Goal: Information Seeking & Learning: Obtain resource

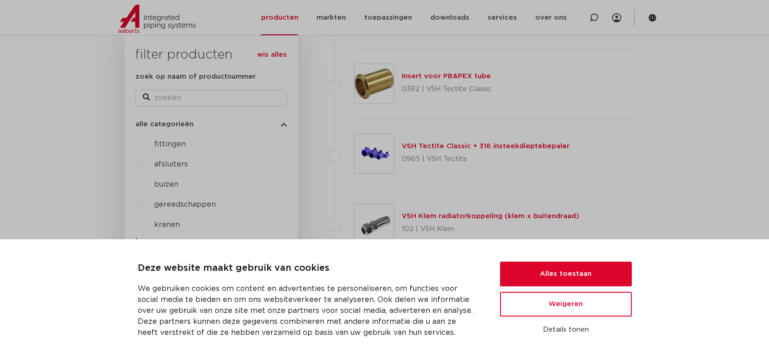
scroll to position [149, 0]
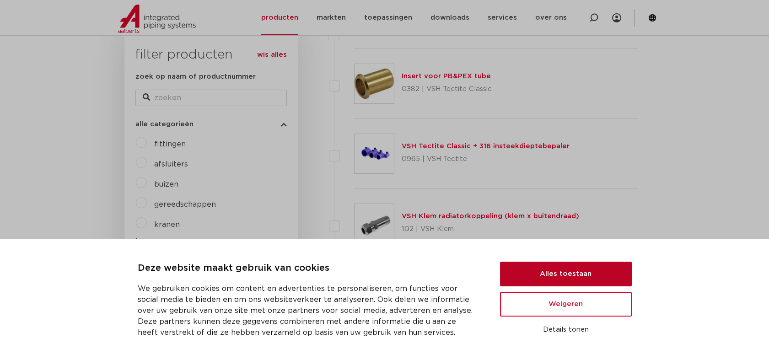
click at [561, 277] on button "Alles toestaan" at bounding box center [566, 274] width 132 height 25
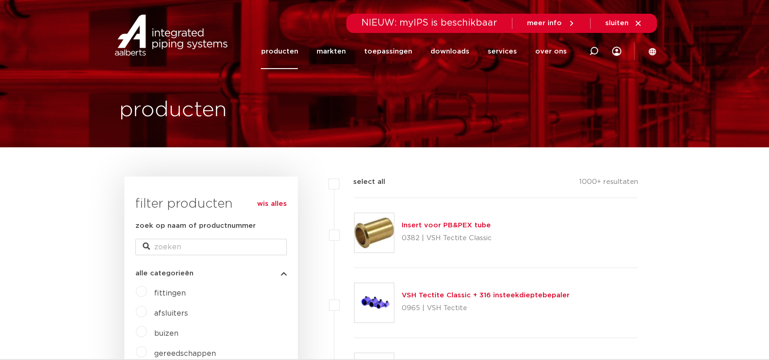
scroll to position [0, 0]
click at [451, 49] on link "downloads" at bounding box center [449, 51] width 39 height 35
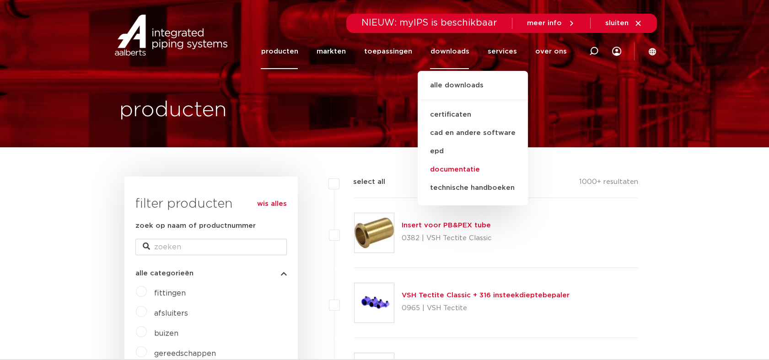
click at [463, 170] on link "documentatie" at bounding box center [473, 170] width 110 height 18
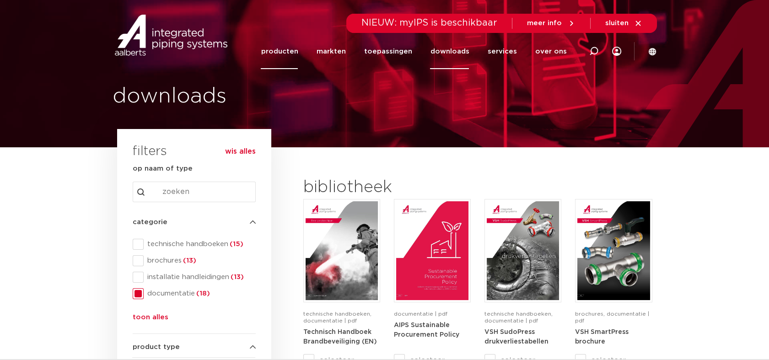
click at [277, 51] on link "producten" at bounding box center [279, 51] width 37 height 35
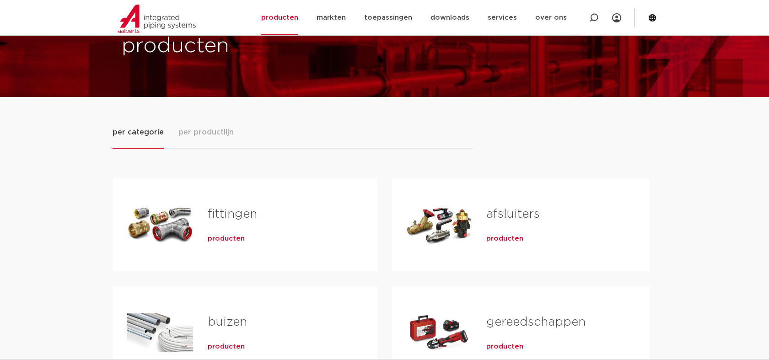
scroll to position [51, 0]
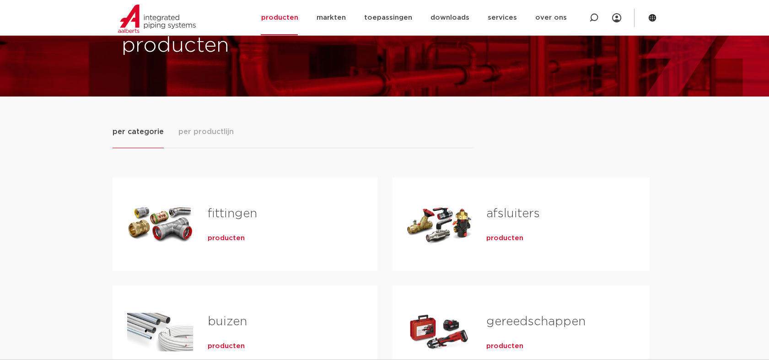
click at [228, 234] on span "producten" at bounding box center [226, 238] width 37 height 9
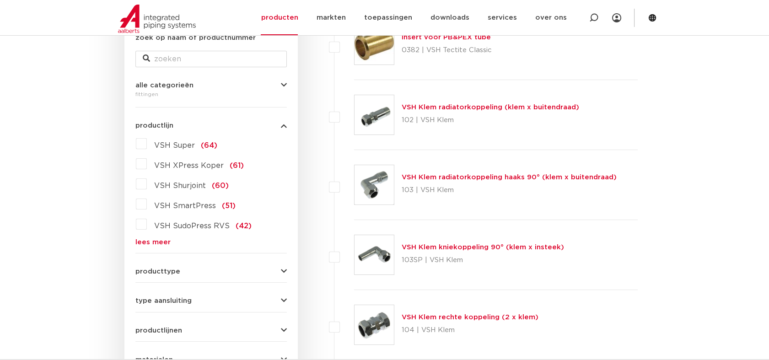
scroll to position [203, 0]
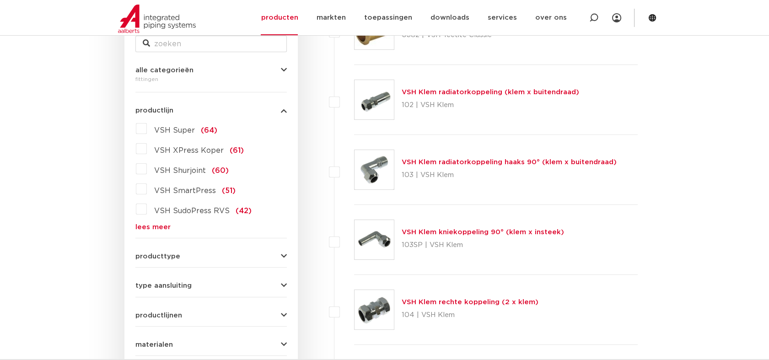
click at [161, 227] on link "lees meer" at bounding box center [210, 227] width 151 height 7
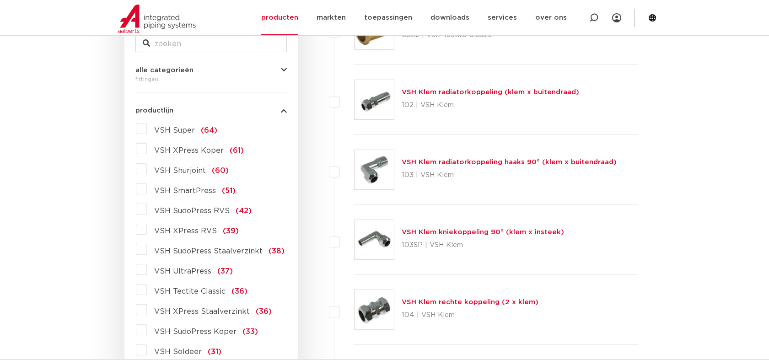
click at [168, 228] on span "VSH XPress RVS" at bounding box center [185, 230] width 63 height 7
click at [0, 0] on input "VSH XPress RVS (39)" at bounding box center [0, 0] width 0 height 0
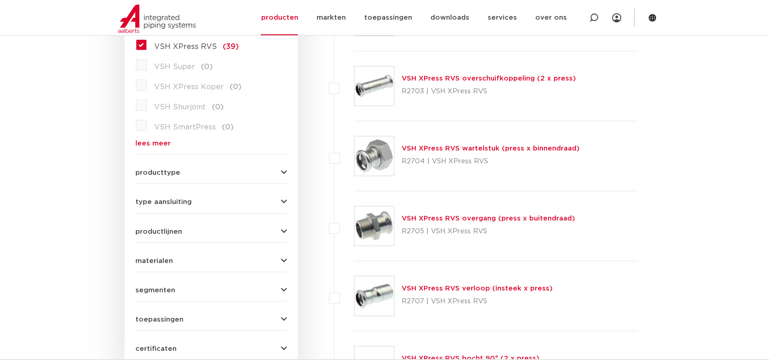
scroll to position [305, 0]
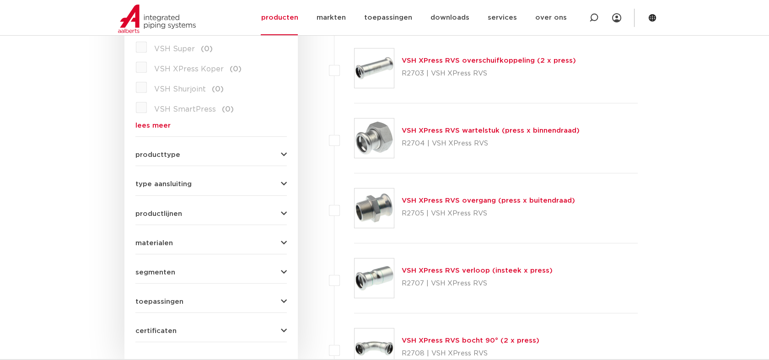
click at [149, 240] on span "materialen" at bounding box center [154, 243] width 38 height 7
click at [187, 285] on span "roestvaststaal" at bounding box center [180, 283] width 52 height 7
click at [0, 0] on input "roestvaststaal (38)" at bounding box center [0, 0] width 0 height 0
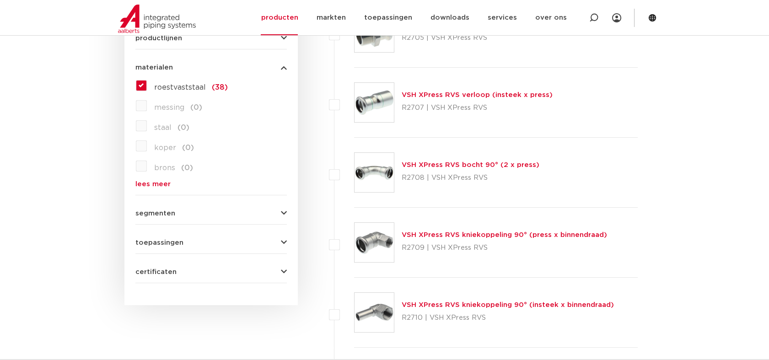
scroll to position [492, 0]
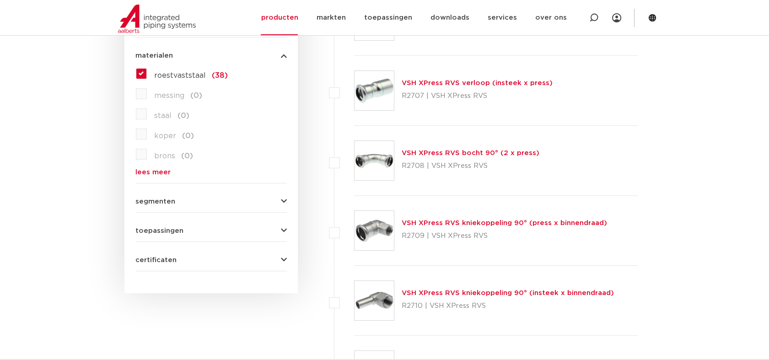
click at [171, 237] on form "zoek op naam of productnummer alle categorieën fittingen fittingen afsluiters b…" at bounding box center [210, -1] width 151 height 543
click at [173, 232] on span "toepassingen" at bounding box center [159, 230] width 48 height 7
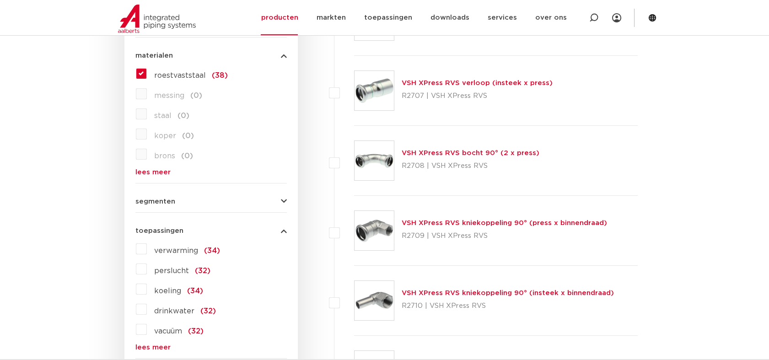
click at [173, 232] on span "toepassingen" at bounding box center [159, 230] width 48 height 7
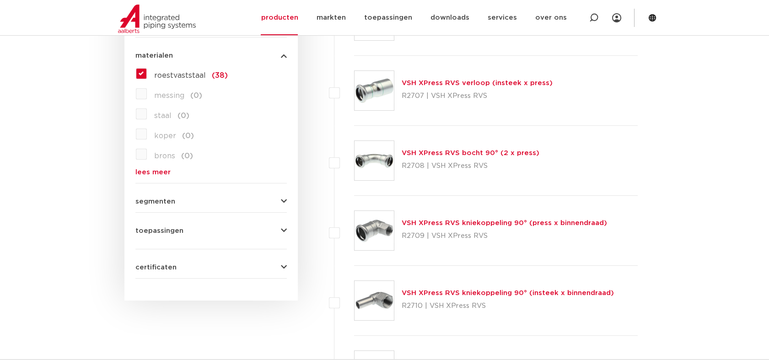
click at [173, 203] on span "segmenten" at bounding box center [155, 201] width 40 height 7
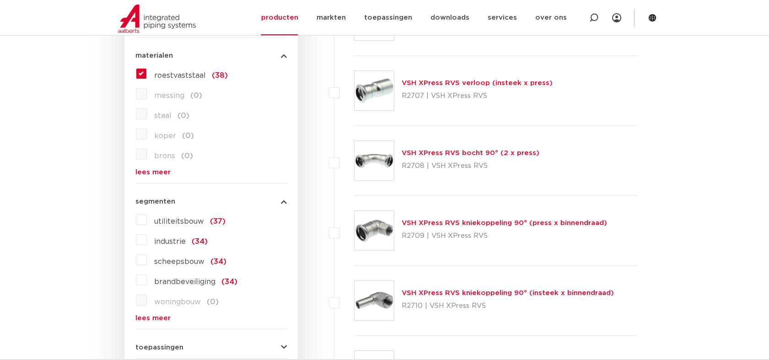
click at [173, 203] on span "segmenten" at bounding box center [155, 201] width 40 height 7
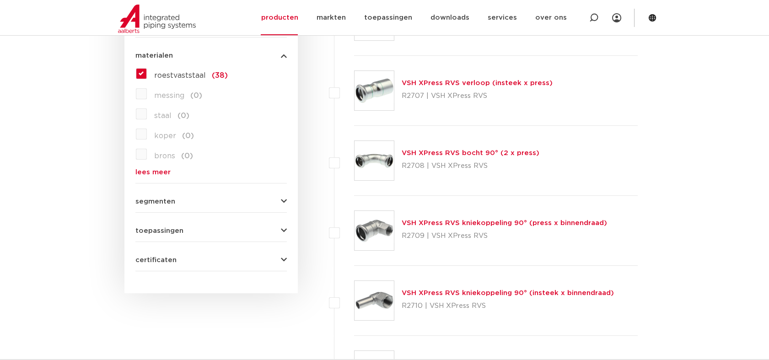
click at [175, 260] on button "certificaten" at bounding box center [210, 260] width 151 height 7
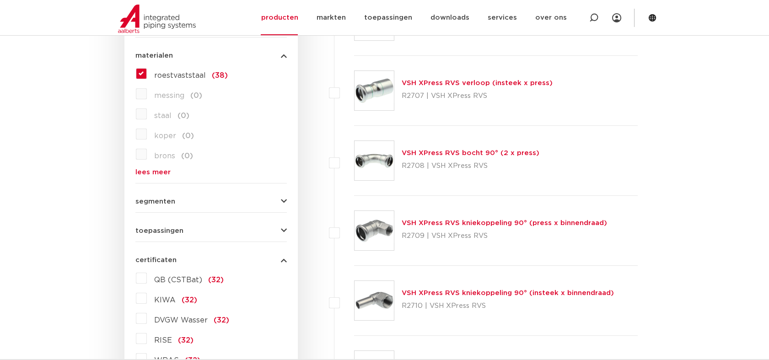
click at [175, 260] on button "certificaten" at bounding box center [210, 260] width 151 height 7
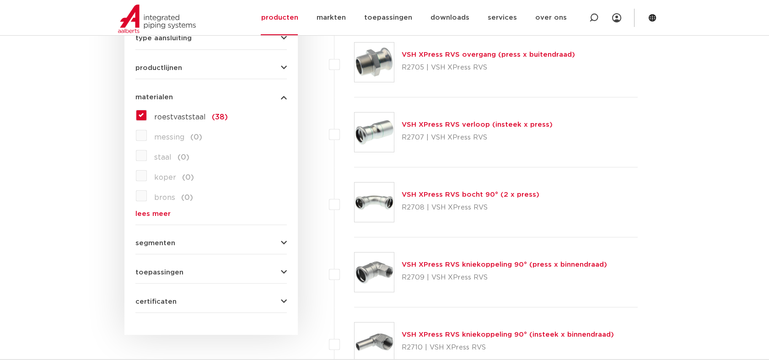
scroll to position [340, 0]
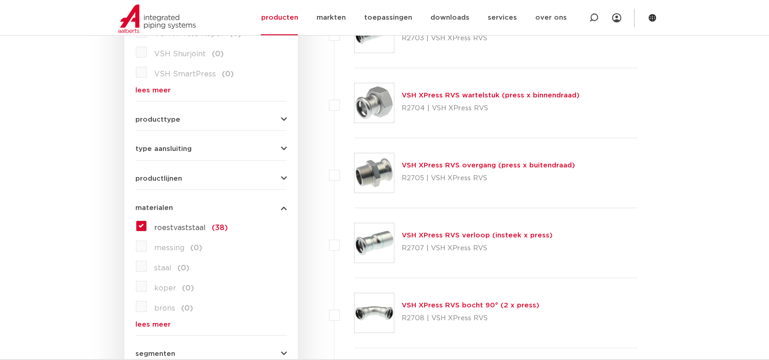
click at [175, 177] on span "productlijnen" at bounding box center [158, 178] width 47 height 7
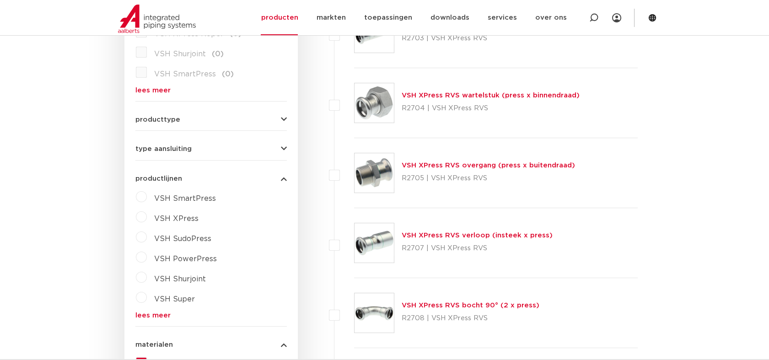
click at [175, 219] on span "VSH XPress" at bounding box center [176, 218] width 44 height 7
click at [276, 240] on select "maak een keuze VSH XPress RVS 304 fittingen VSH XPress Staalverzinkt fittingen …" at bounding box center [219, 240] width 130 height 21
click at [172, 146] on span "type aansluiting" at bounding box center [163, 149] width 56 height 7
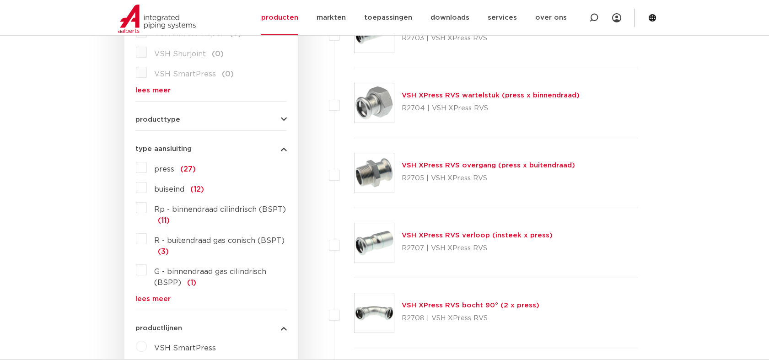
click at [172, 146] on span "type aansluiting" at bounding box center [163, 149] width 56 height 7
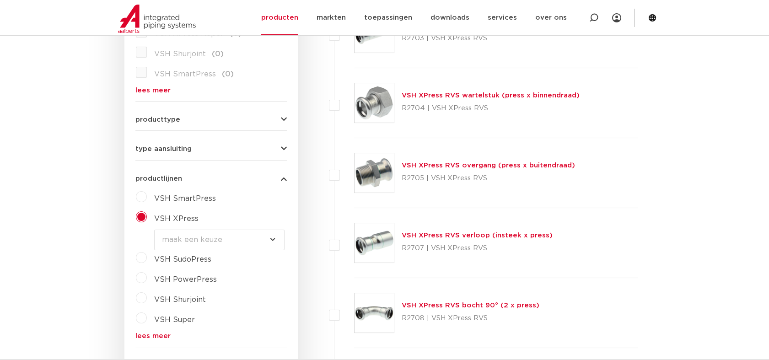
click at [172, 126] on form "zoek op naam of productnummer alle categorieën fittingen fittingen afsluiters b…" at bounding box center [210, 231] width 151 height 701
click at [172, 117] on span "producttype" at bounding box center [157, 119] width 45 height 7
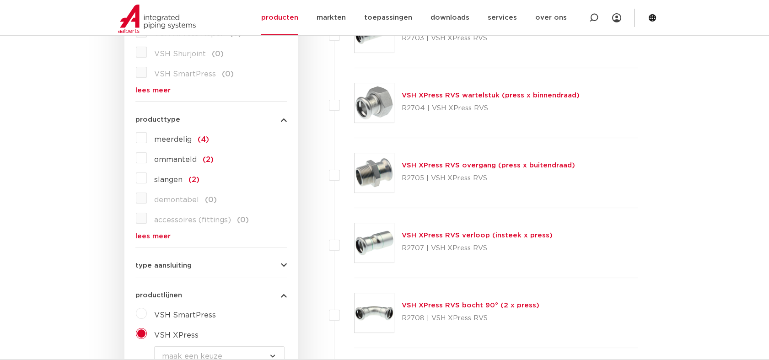
click at [172, 117] on span "producttype" at bounding box center [157, 119] width 45 height 7
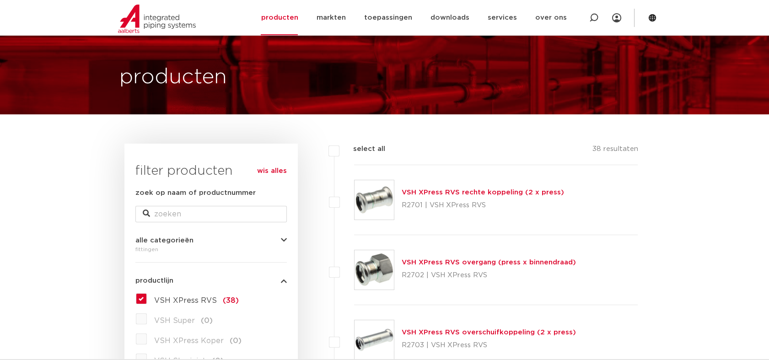
scroll to position [51, 0]
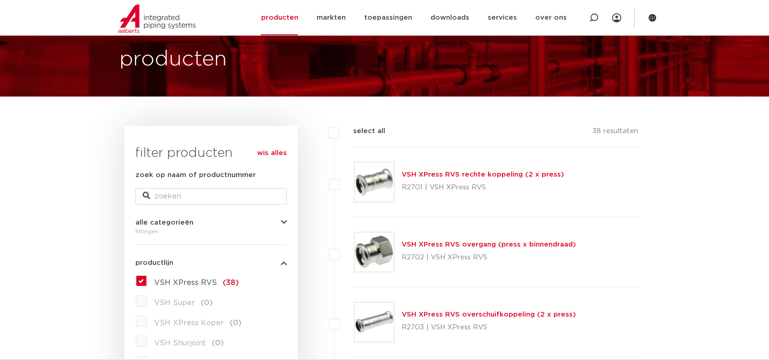
click at [454, 173] on link "VSH XPress RVS rechte koppeling (2 x press)" at bounding box center [483, 174] width 162 height 7
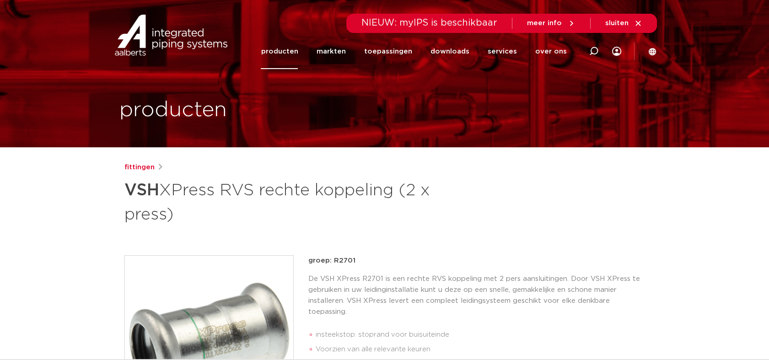
click at [293, 53] on link "producten" at bounding box center [279, 51] width 37 height 35
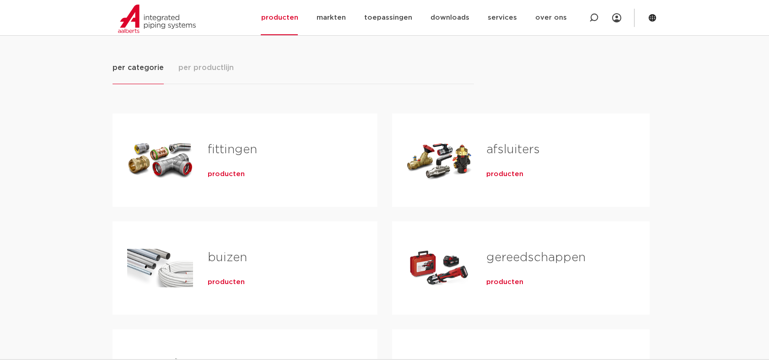
scroll to position [102, 0]
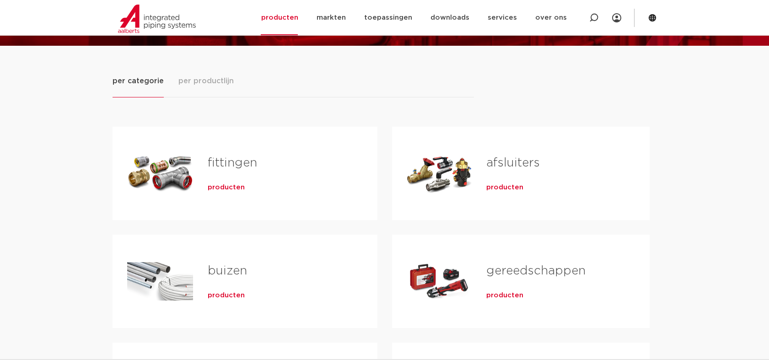
click at [221, 186] on span "producten" at bounding box center [226, 187] width 37 height 9
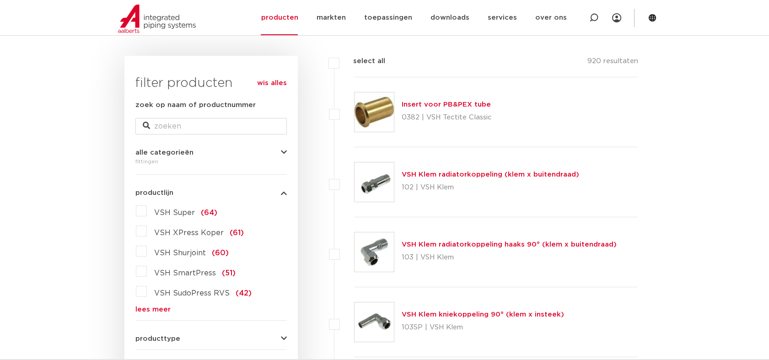
scroll to position [152, 0]
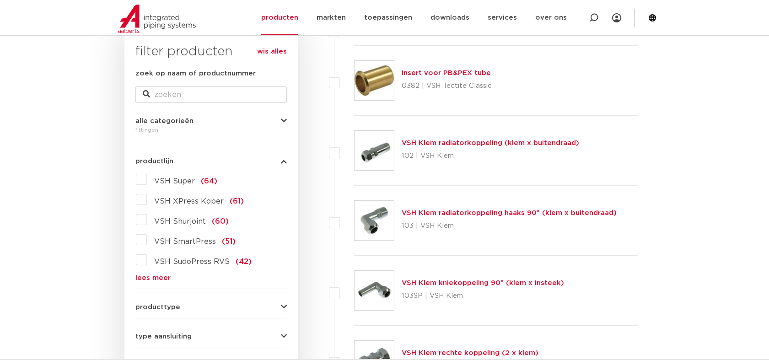
click at [156, 279] on link "lees meer" at bounding box center [210, 278] width 151 height 7
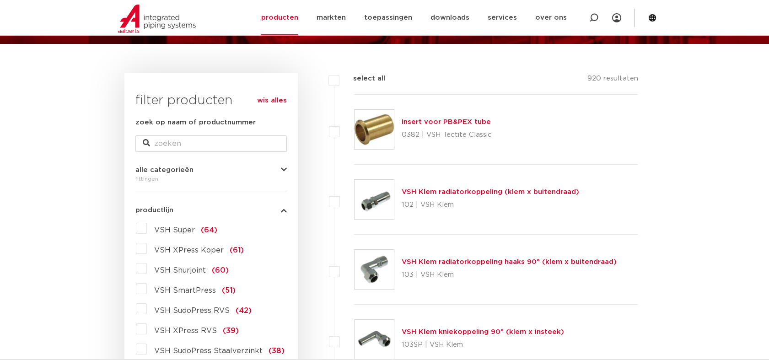
scroll to position [102, 0]
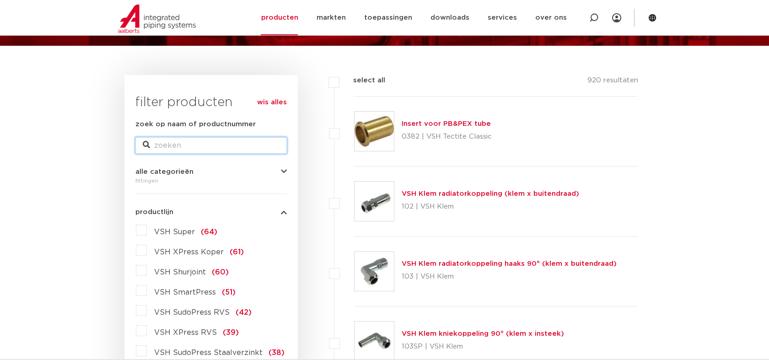
click at [203, 143] on input "zoek op naam of productnummer" at bounding box center [210, 145] width 151 height 16
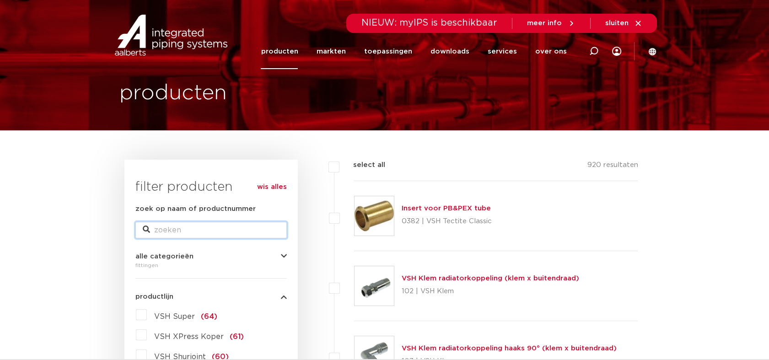
scroll to position [0, 0]
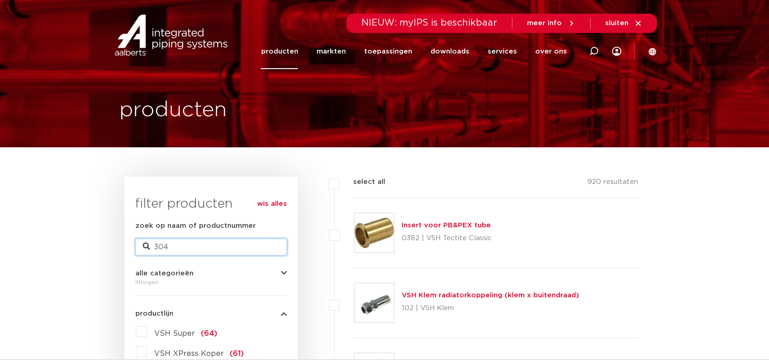
type input "304"
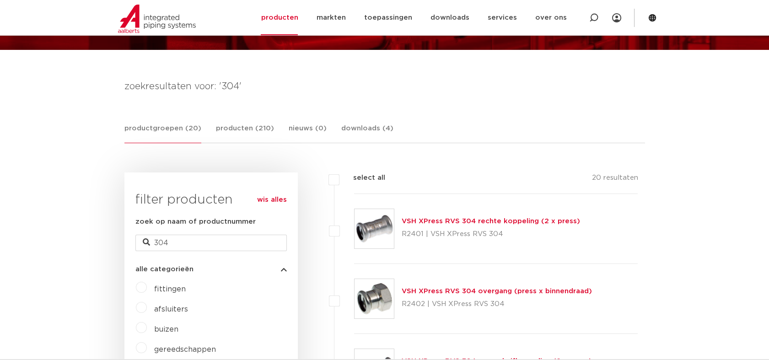
scroll to position [102, 0]
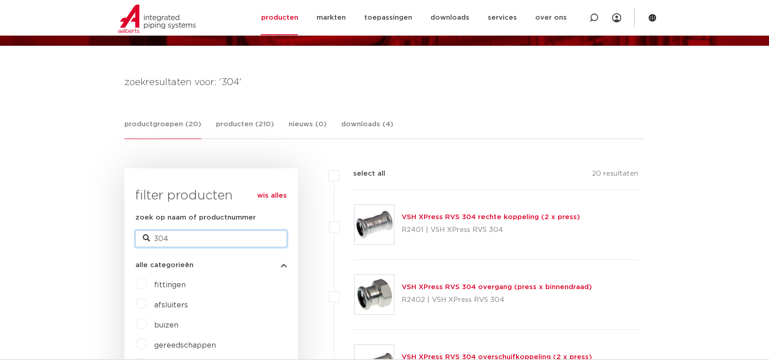
drag, startPoint x: 184, startPoint y: 237, endPoint x: 140, endPoint y: 237, distance: 43.0
click at [140, 237] on input "304" at bounding box center [210, 239] width 151 height 16
type input "xpress"
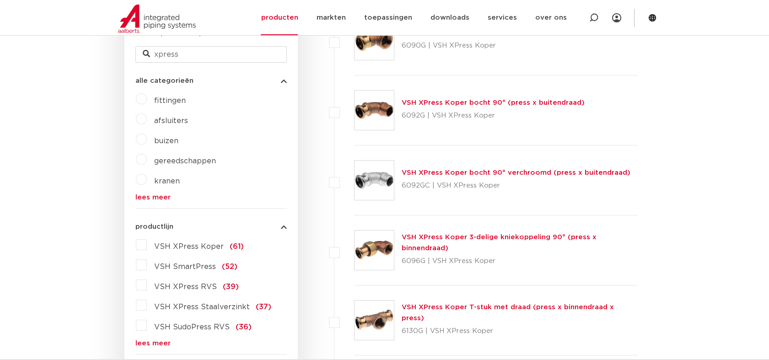
scroll to position [293, 0]
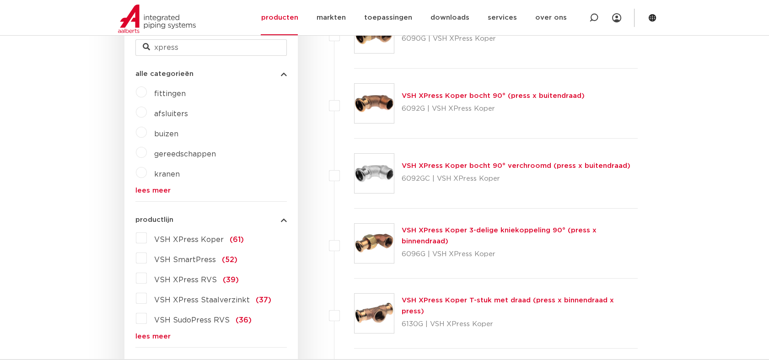
click at [152, 340] on link "lees meer" at bounding box center [210, 336] width 151 height 7
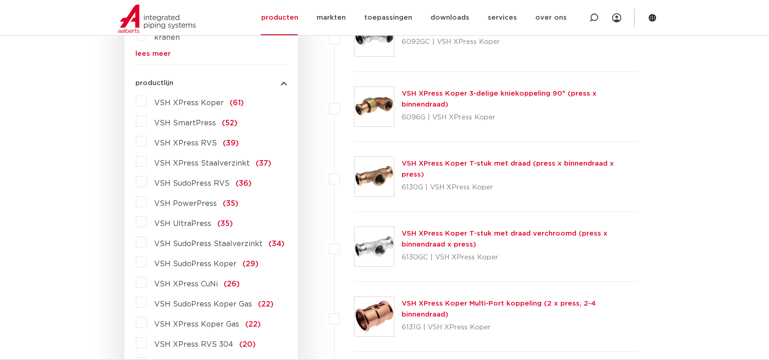
scroll to position [445, 0]
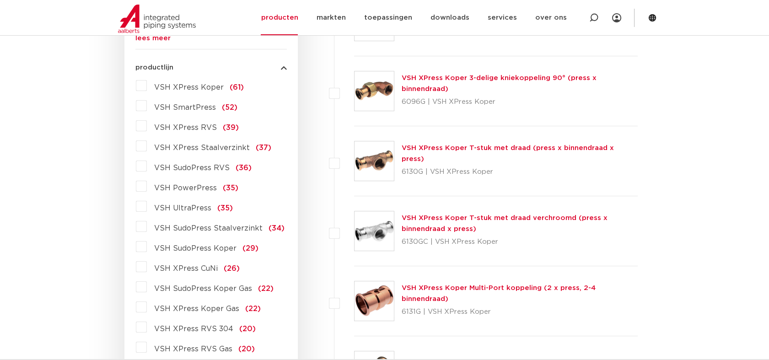
click at [204, 332] on span "VSH XPress RVS 304" at bounding box center [193, 328] width 79 height 7
click at [0, 0] on input "VSH XPress RVS 304 (20)" at bounding box center [0, 0] width 0 height 0
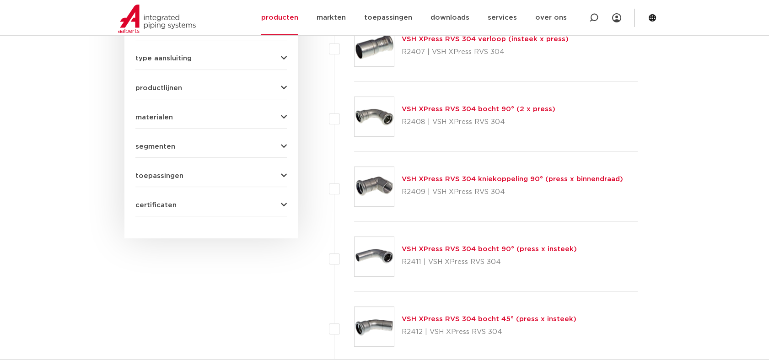
scroll to position [648, 0]
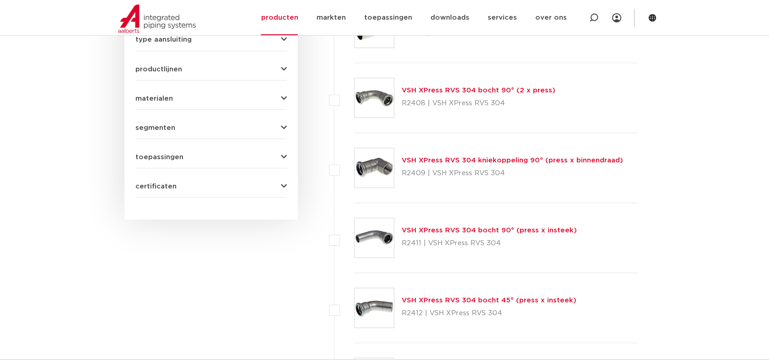
click at [167, 154] on span "toepassingen" at bounding box center [159, 157] width 48 height 7
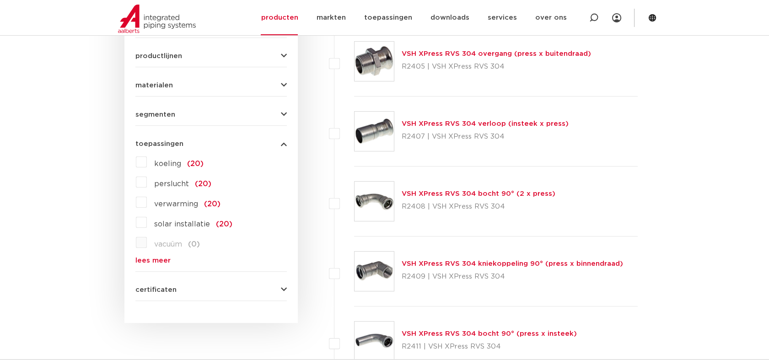
scroll to position [532, 0]
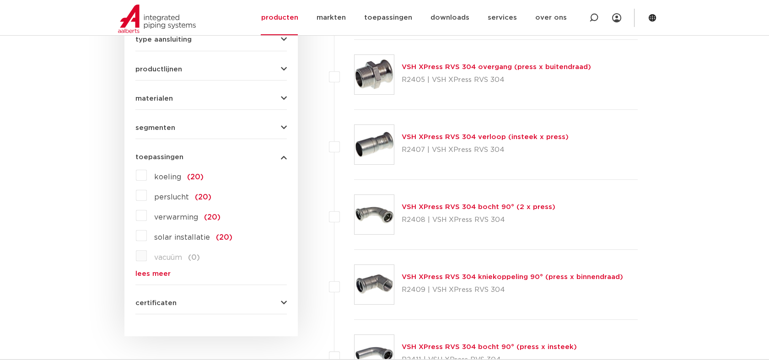
click at [158, 270] on link "lees meer" at bounding box center [210, 273] width 151 height 7
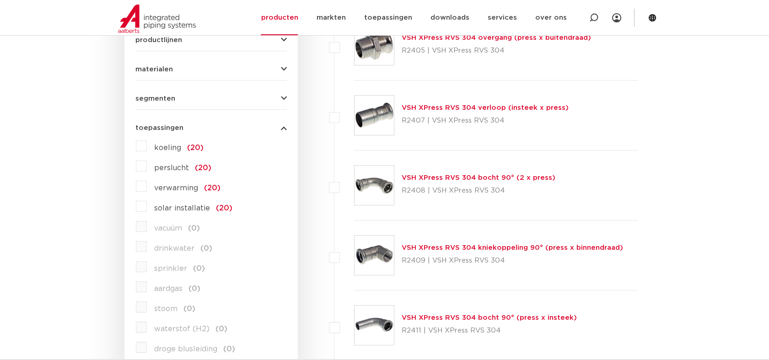
scroll to position [583, 0]
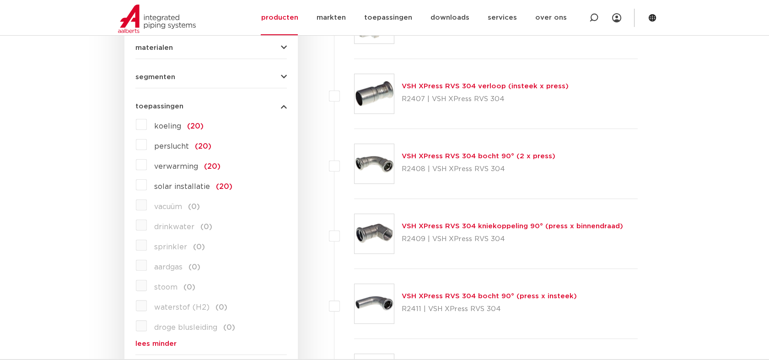
click at [438, 88] on link "VSH XPress RVS 304 verloop (insteek x press)" at bounding box center [485, 86] width 167 height 7
click at [446, 86] on link "VSH XPress RVS 304 verloop (insteek x press)" at bounding box center [485, 86] width 167 height 7
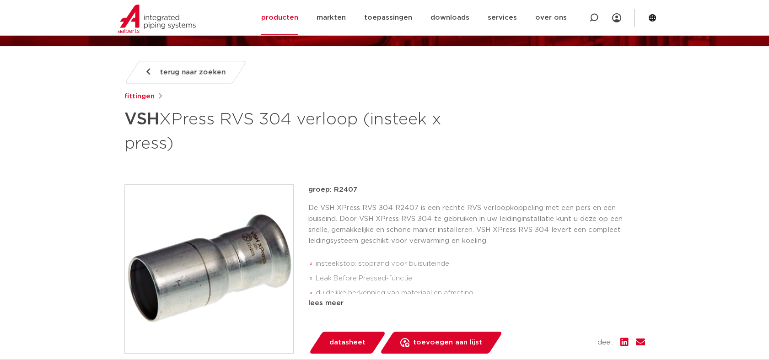
scroll to position [102, 0]
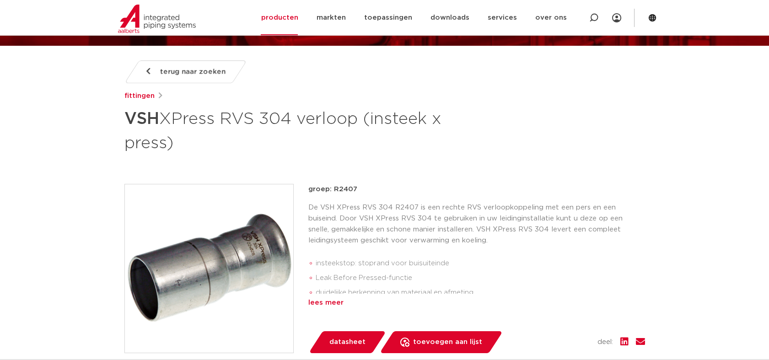
click at [339, 304] on div "lees meer" at bounding box center [476, 302] width 337 height 11
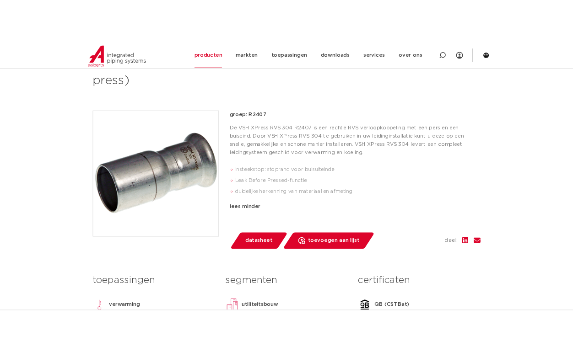
scroll to position [203, 0]
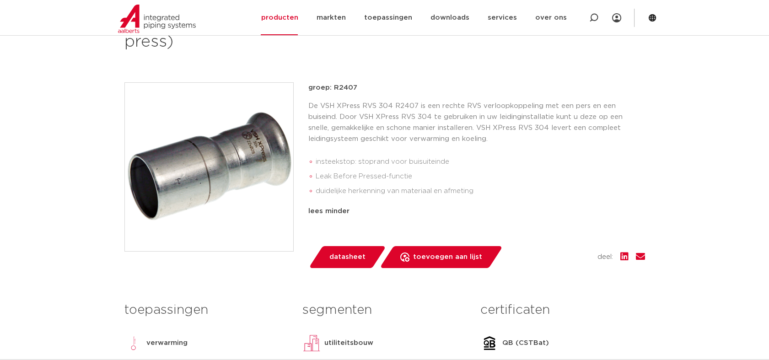
click at [335, 259] on span "datasheet" at bounding box center [347, 257] width 36 height 15
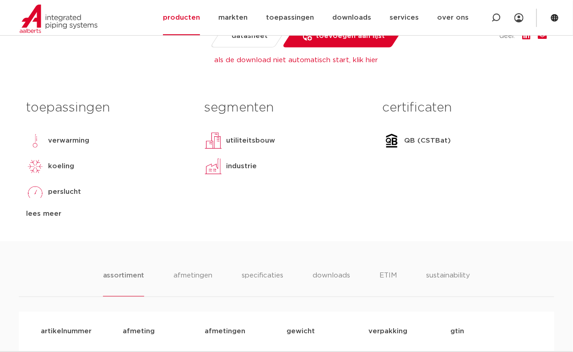
scroll to position [458, 0]
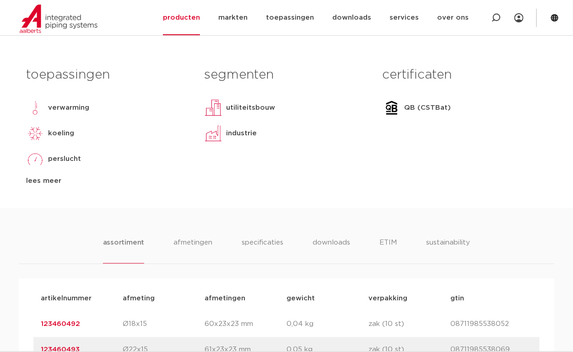
click at [44, 180] on div "lees meer" at bounding box center [108, 181] width 164 height 11
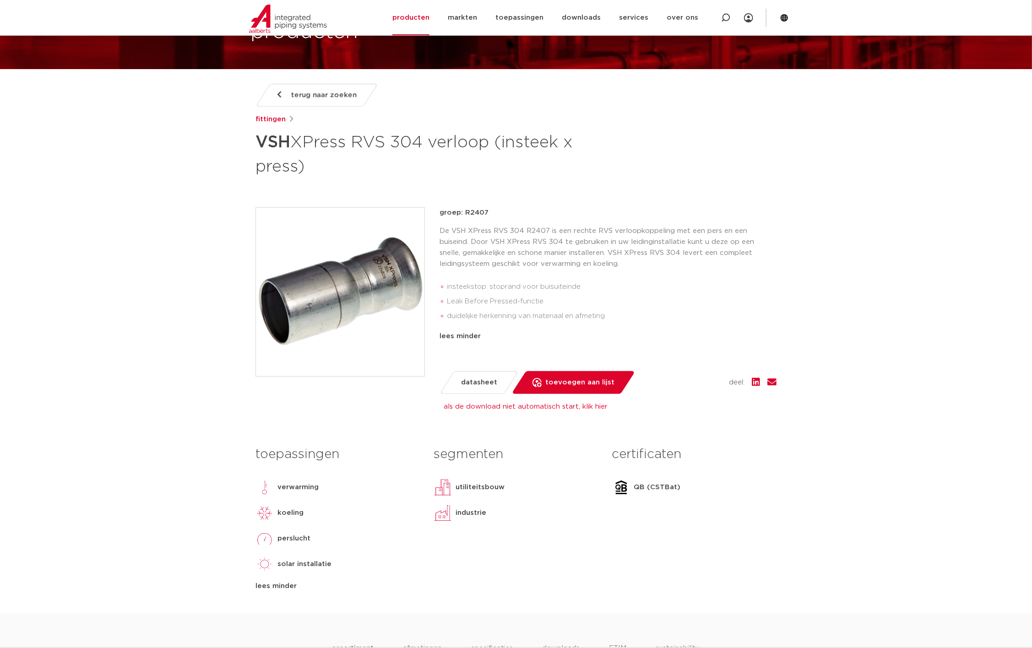
scroll to position [0, 0]
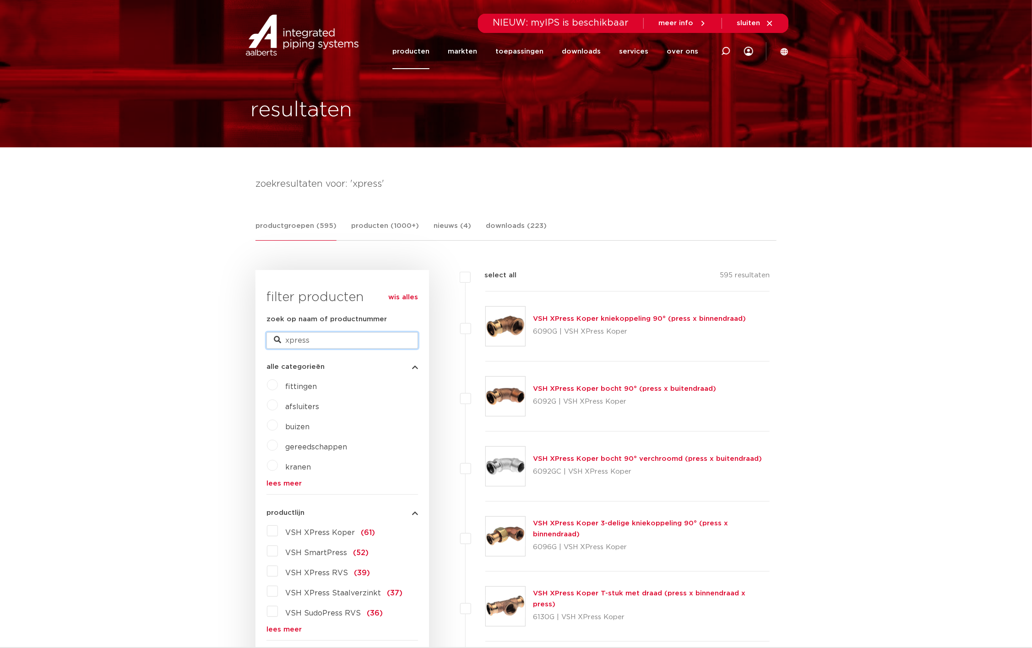
click at [334, 339] on input "xpress" at bounding box center [341, 340] width 151 height 16
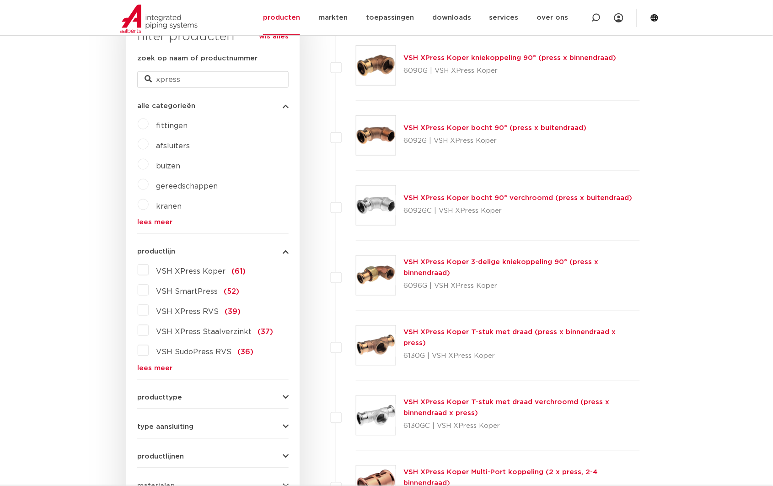
scroll to position [275, 0]
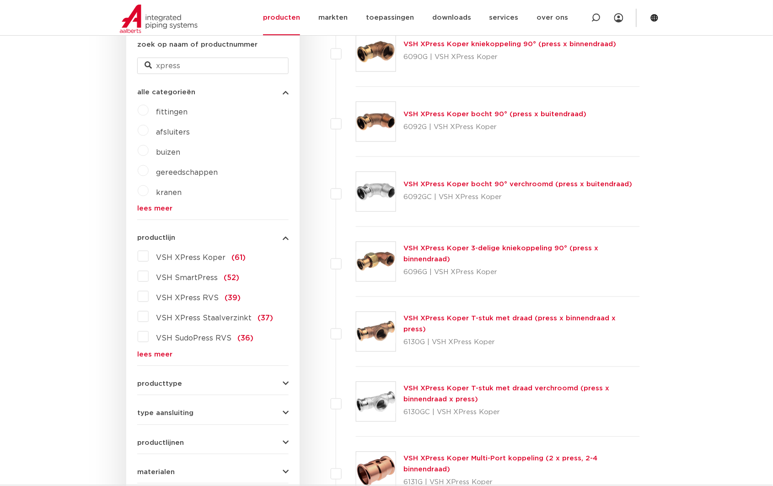
click at [186, 299] on span "VSH XPress RVS" at bounding box center [187, 298] width 63 height 7
click at [0, 0] on input "VSH XPress RVS (39)" at bounding box center [0, 0] width 0 height 0
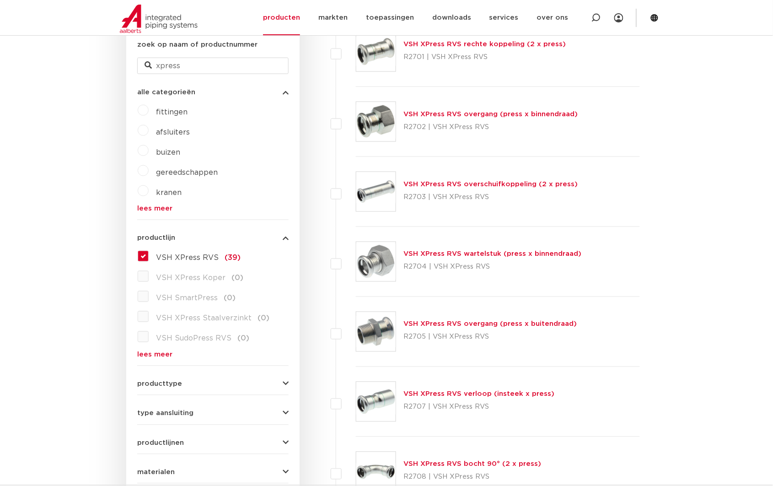
click at [465, 49] on div "VSH XPress RVS rechte koppeling (2 x press) R2701 | VSH XPress RVS" at bounding box center [485, 52] width 162 height 26
click at [438, 391] on link "VSH XPress RVS verloop (insteek x press)" at bounding box center [479, 394] width 151 height 7
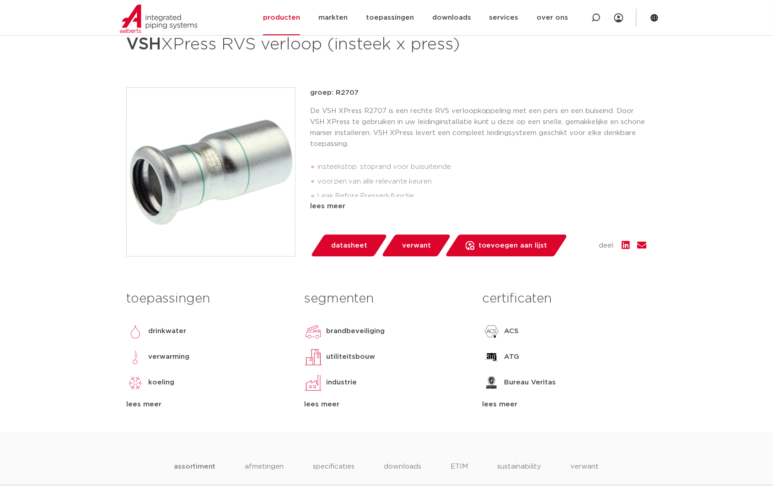
scroll to position [205, 0]
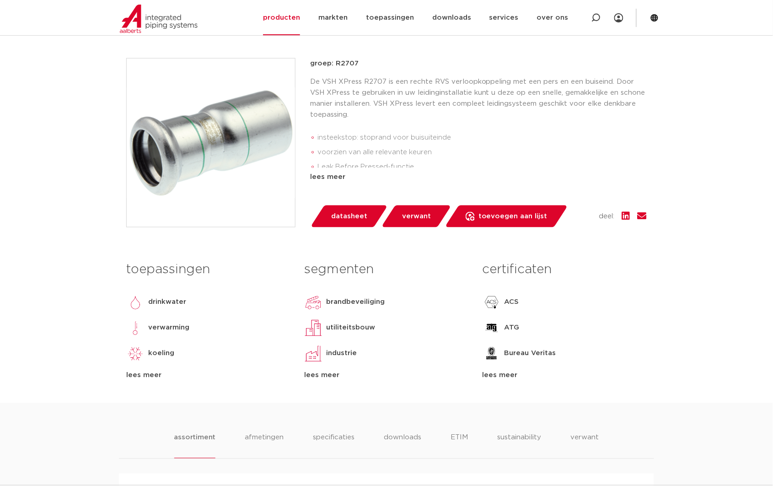
click at [149, 377] on div "lees meer" at bounding box center [208, 375] width 164 height 11
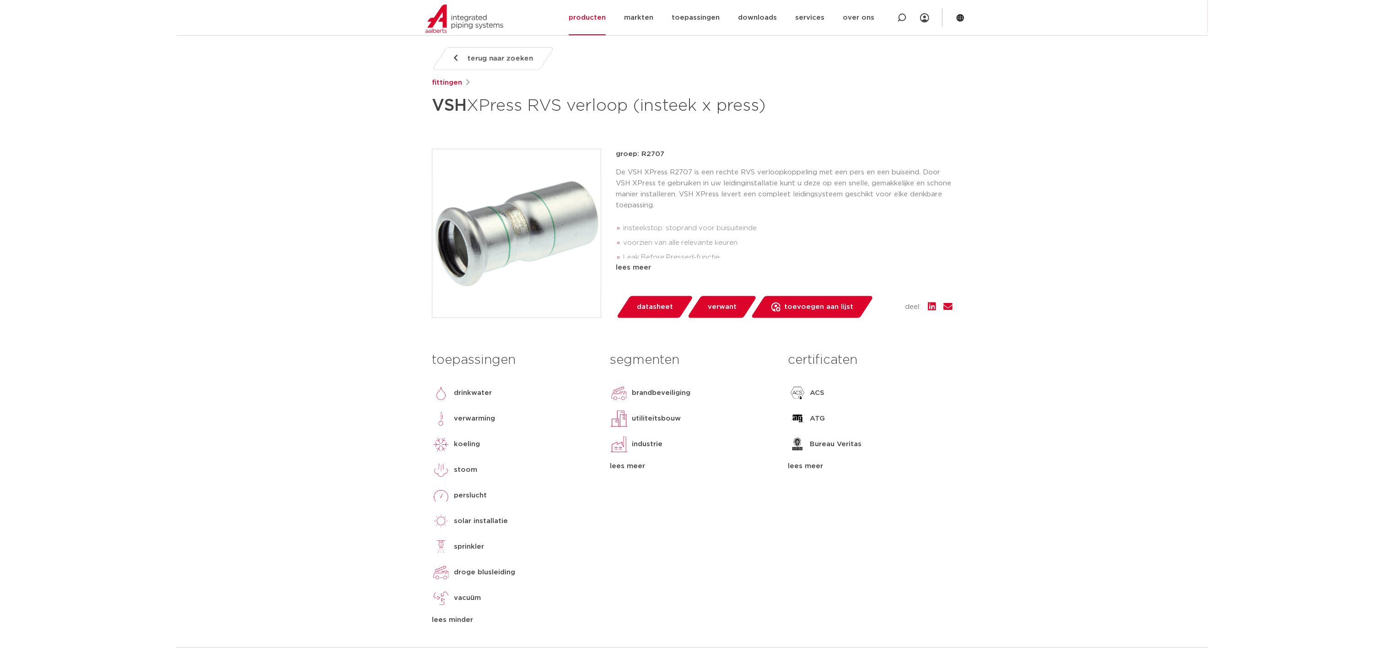
scroll to position [114, 0]
